Goal: Task Accomplishment & Management: Manage account settings

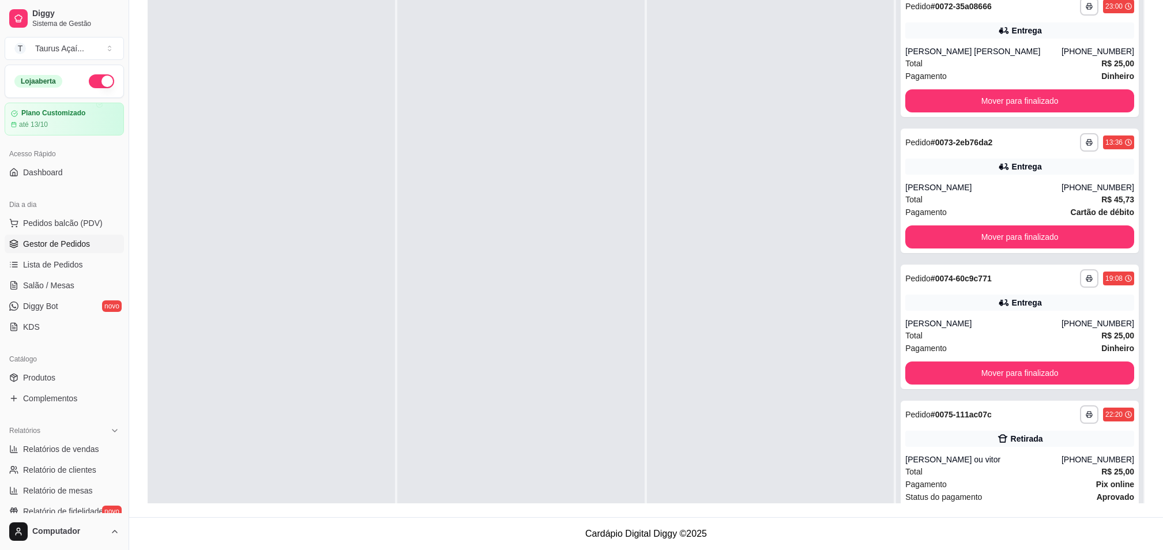
scroll to position [17, 0]
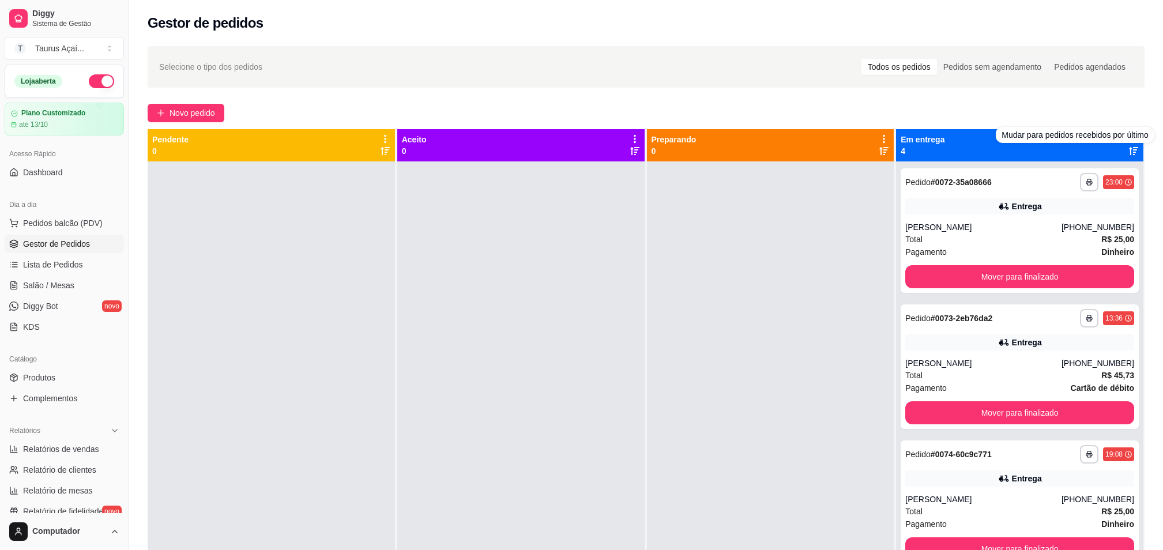
click at [1121, 140] on div "Mudar para pedidos recebidos por último" at bounding box center [1075, 135] width 158 height 16
click at [1083, 103] on div "**********" at bounding box center [646, 366] width 1034 height 654
click at [1123, 133] on div "Em entrega 4" at bounding box center [1019, 145] width 247 height 32
click at [1129, 134] on icon at bounding box center [1134, 139] width 10 height 10
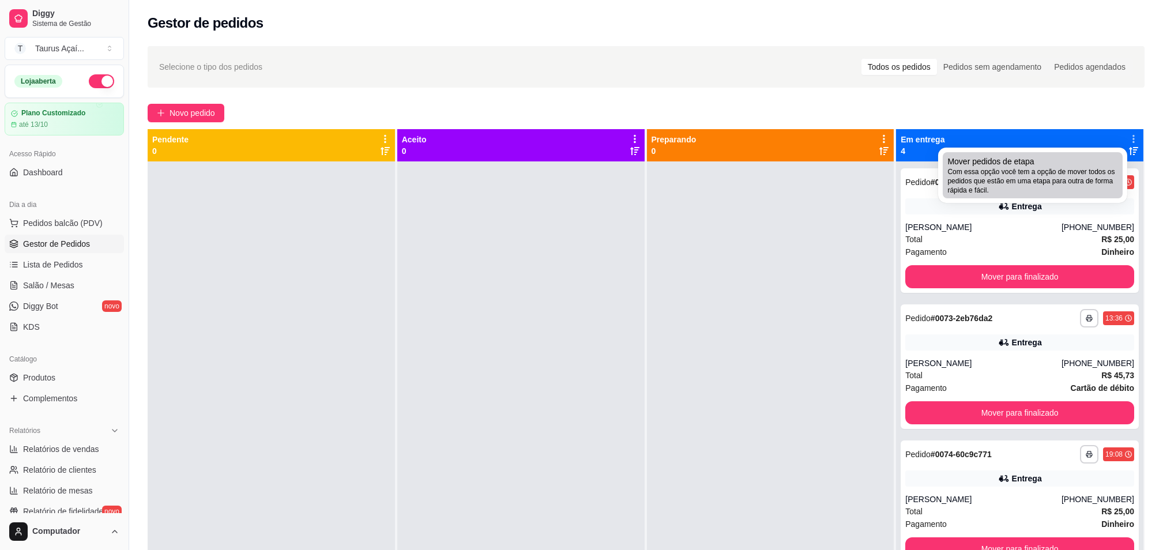
click at [1074, 163] on div "Mover pedidos de etapa Com essa opção você tem a opção de mover todos os pedido…" at bounding box center [1033, 175] width 171 height 39
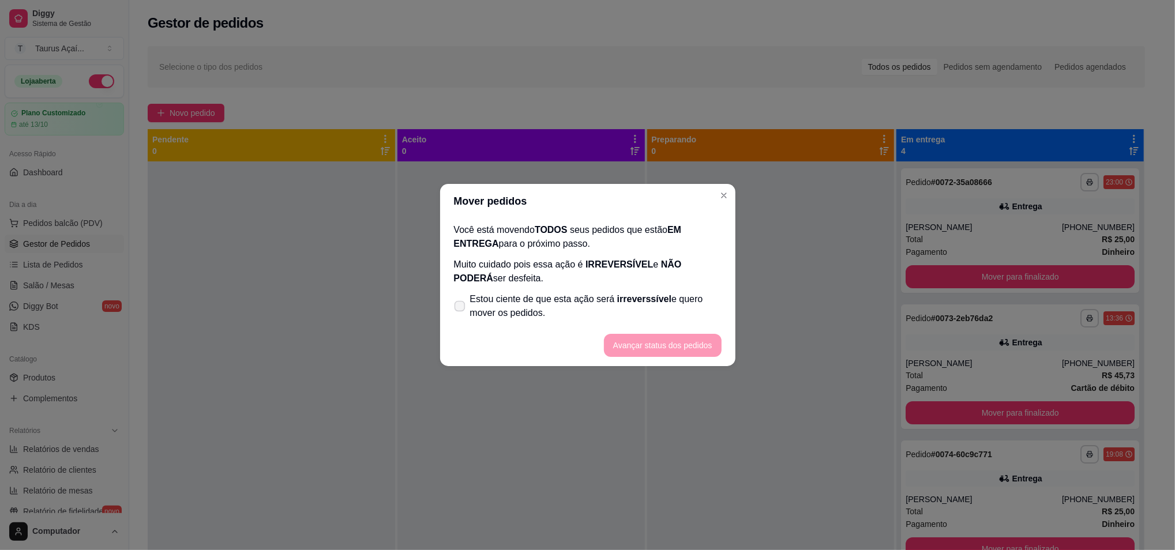
click at [626, 300] on span "irreverssível" at bounding box center [644, 299] width 54 height 10
click at [461, 309] on input "Estou ciente de que esta ação será irreverssível e quero mover os pedidos." at bounding box center [456, 312] width 7 height 7
checkbox input "true"
click at [642, 352] on button "Avançar status dos pedidos" at bounding box center [663, 345] width 114 height 22
